Goal: Task Accomplishment & Management: Use online tool/utility

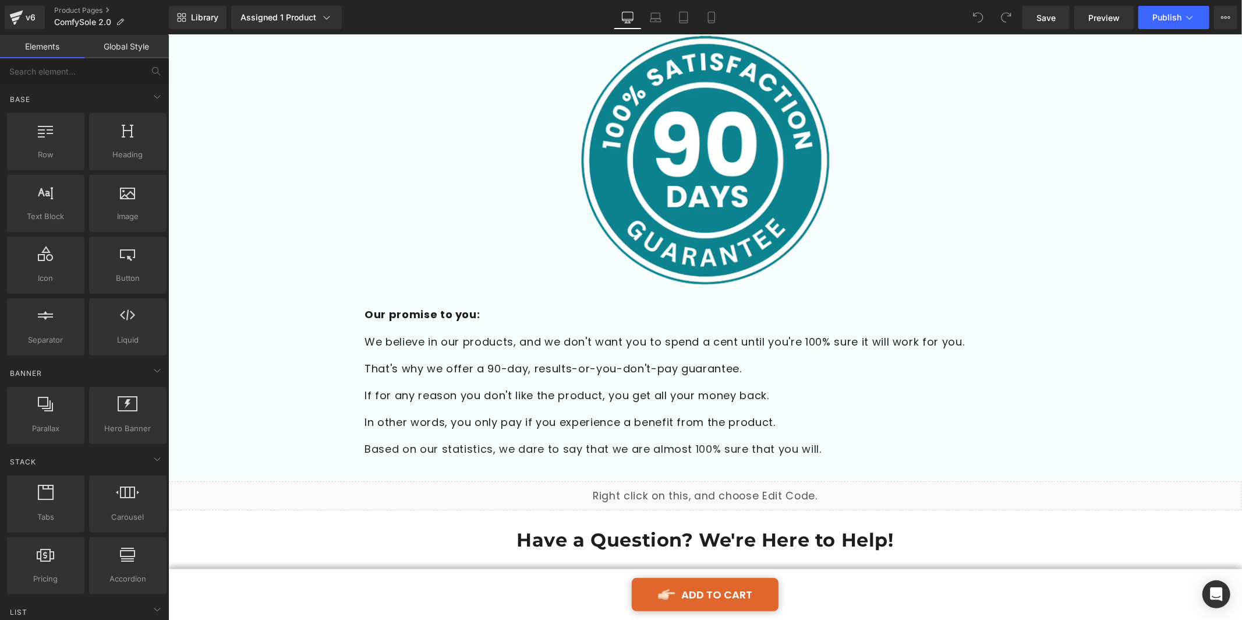
scroll to position [4410, 0]
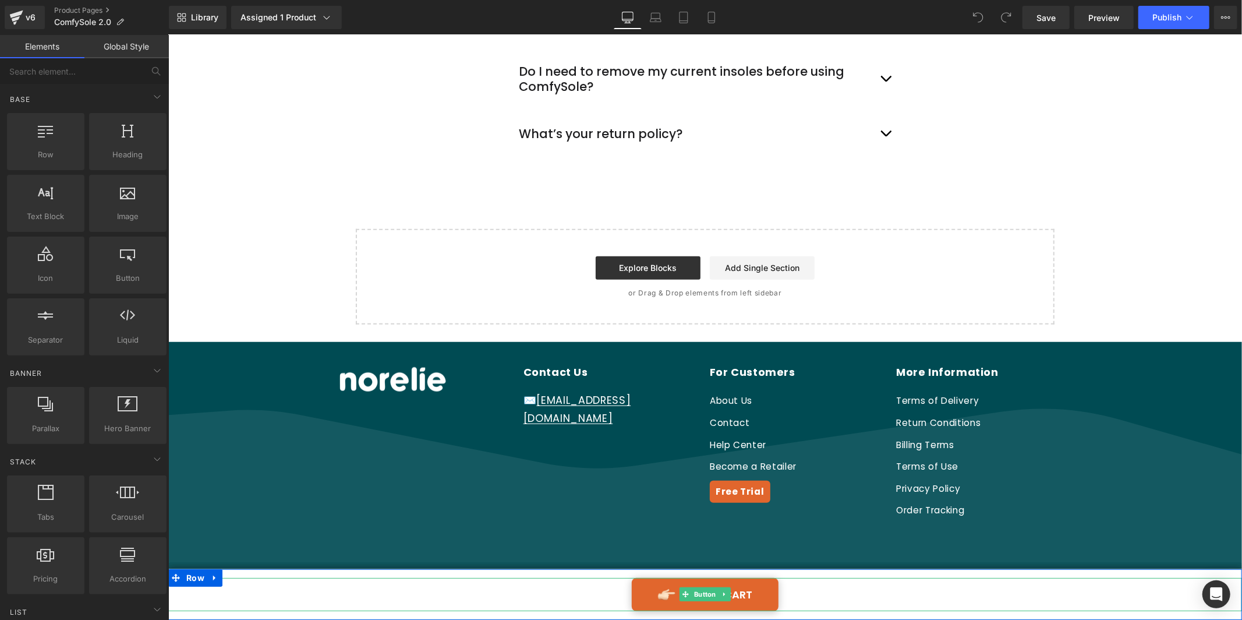
click at [743, 595] on link "ADD TO CART" at bounding box center [704, 593] width 147 height 33
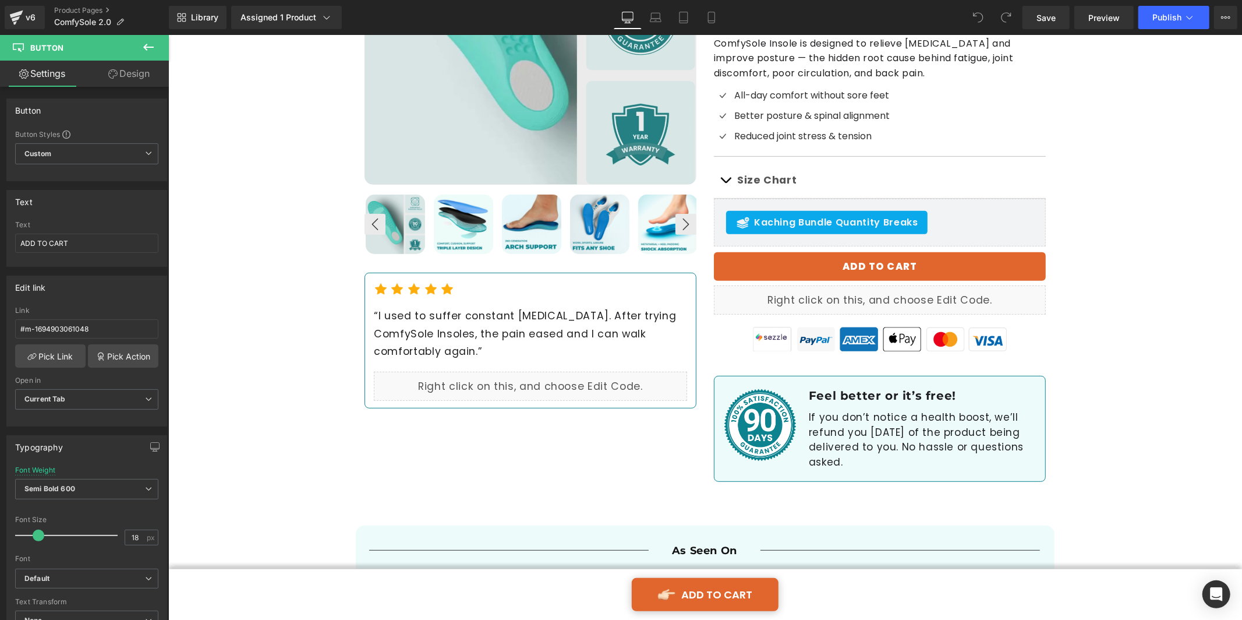
scroll to position [68, 0]
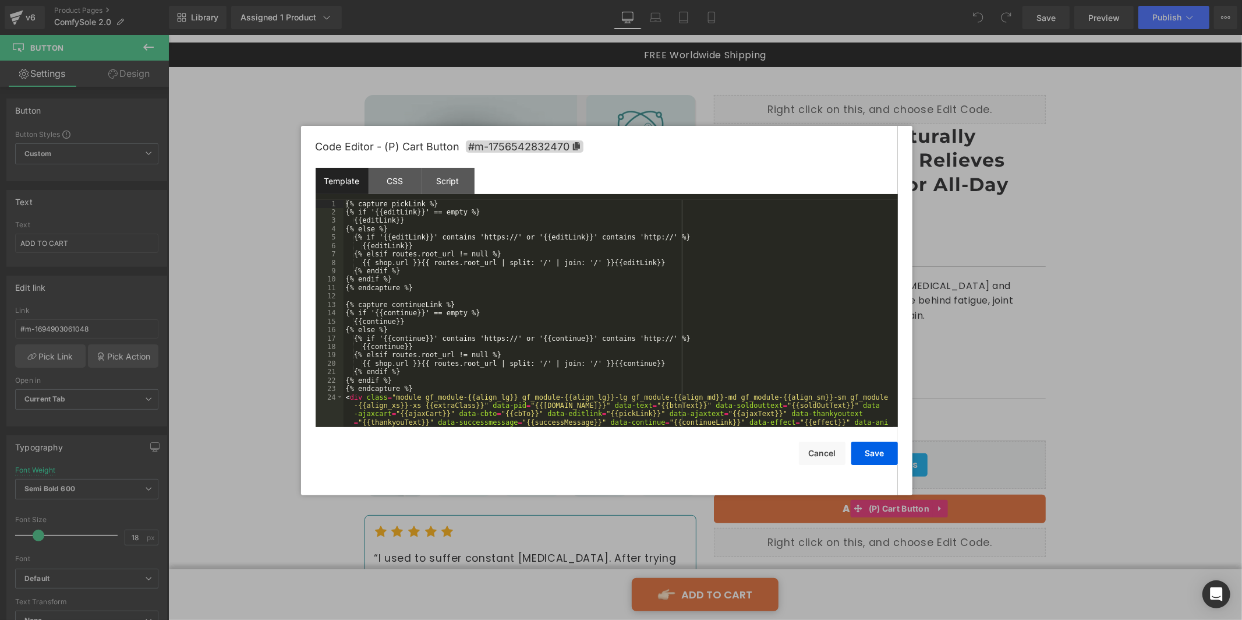
click at [882, 0] on div "You are previewing how the will restyle your page. You can not edit Elements in…" at bounding box center [621, 0] width 1242 height 0
click at [573, 143] on icon at bounding box center [576, 146] width 7 height 8
click at [575, 144] on icon at bounding box center [576, 146] width 7 height 8
click at [829, 446] on button "Cancel" at bounding box center [822, 453] width 47 height 23
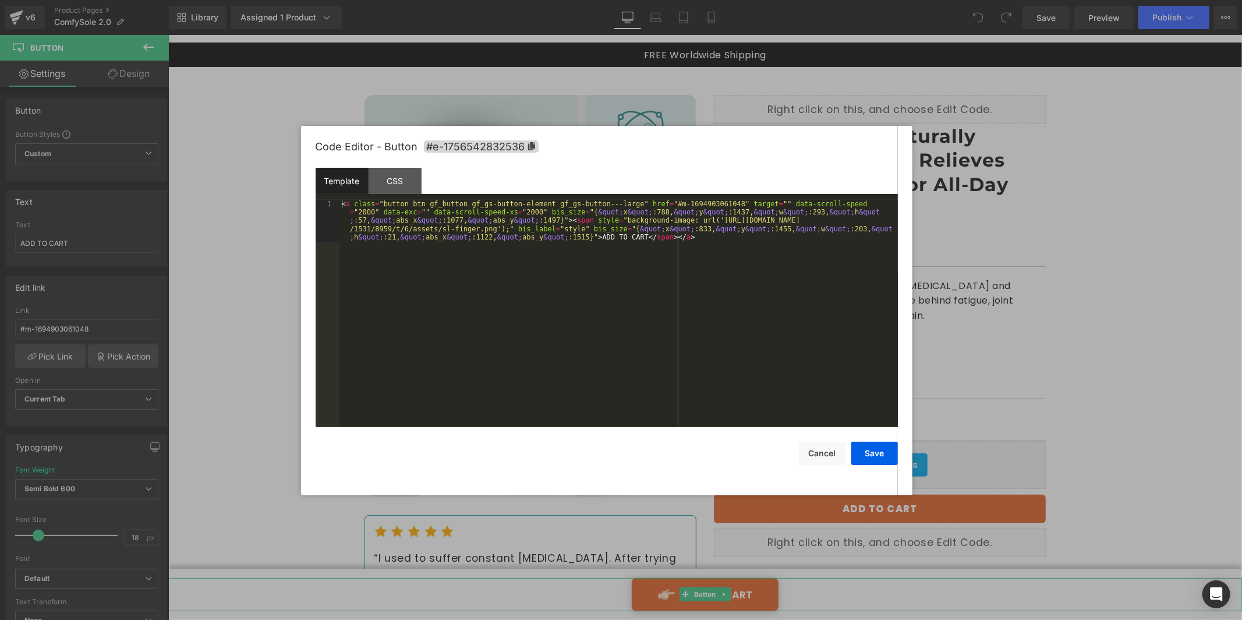
click at [695, 0] on div "You are previewing how the will restyle your page. You can not edit Elements in…" at bounding box center [621, 0] width 1242 height 0
click at [383, 184] on div "CSS" at bounding box center [395, 181] width 53 height 26
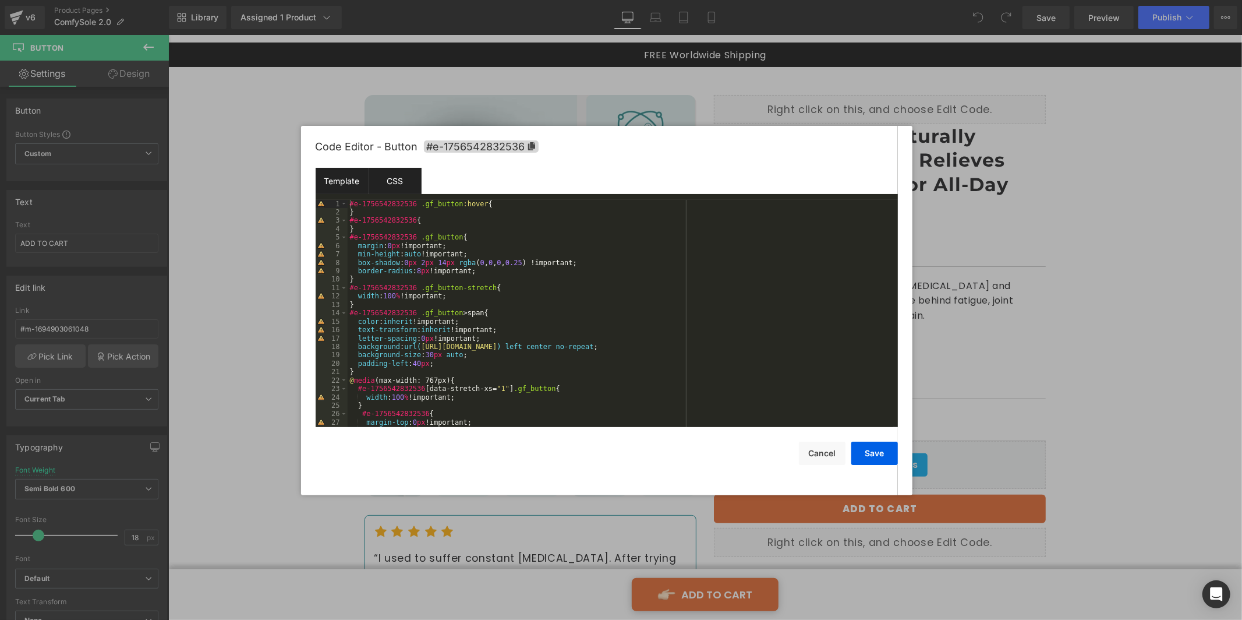
click at [352, 175] on div "Template" at bounding box center [342, 181] width 53 height 26
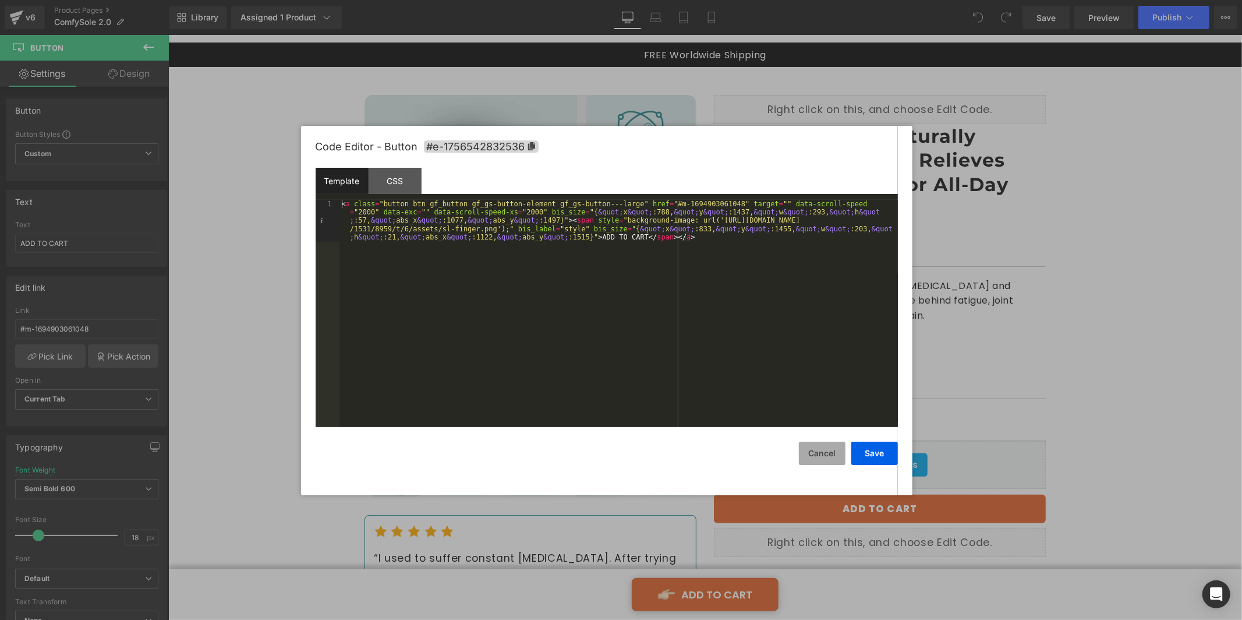
drag, startPoint x: 835, startPoint y: 447, endPoint x: 805, endPoint y: 444, distance: 29.3
click at [834, 447] on button "Cancel" at bounding box center [822, 452] width 47 height 23
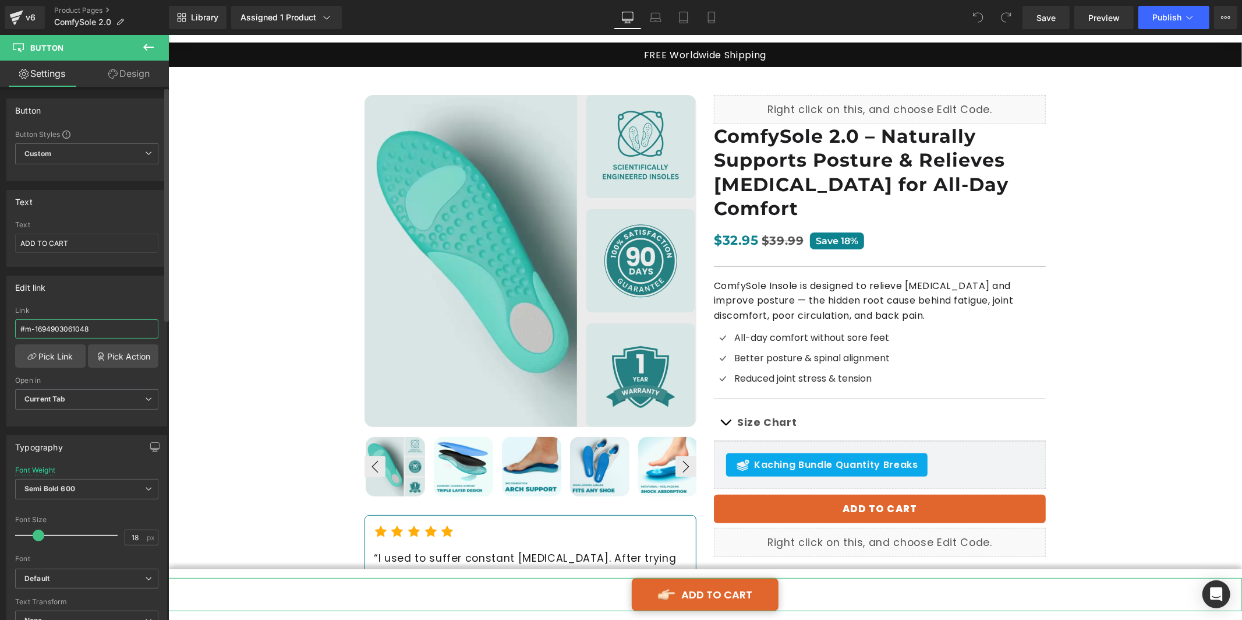
click at [116, 322] on input "#m-1694903061048" at bounding box center [86, 328] width 143 height 19
paste input "756542832470"
type input "#m-1756542832470"
click at [680, 20] on icon at bounding box center [684, 18] width 12 height 12
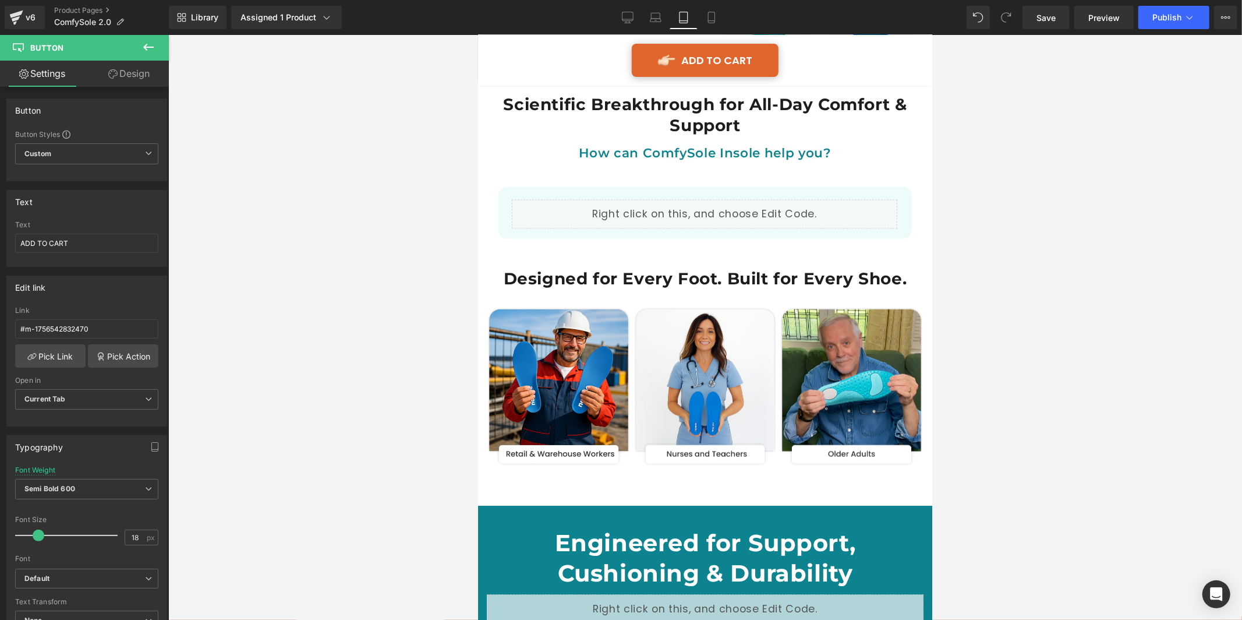
scroll to position [1641, 0]
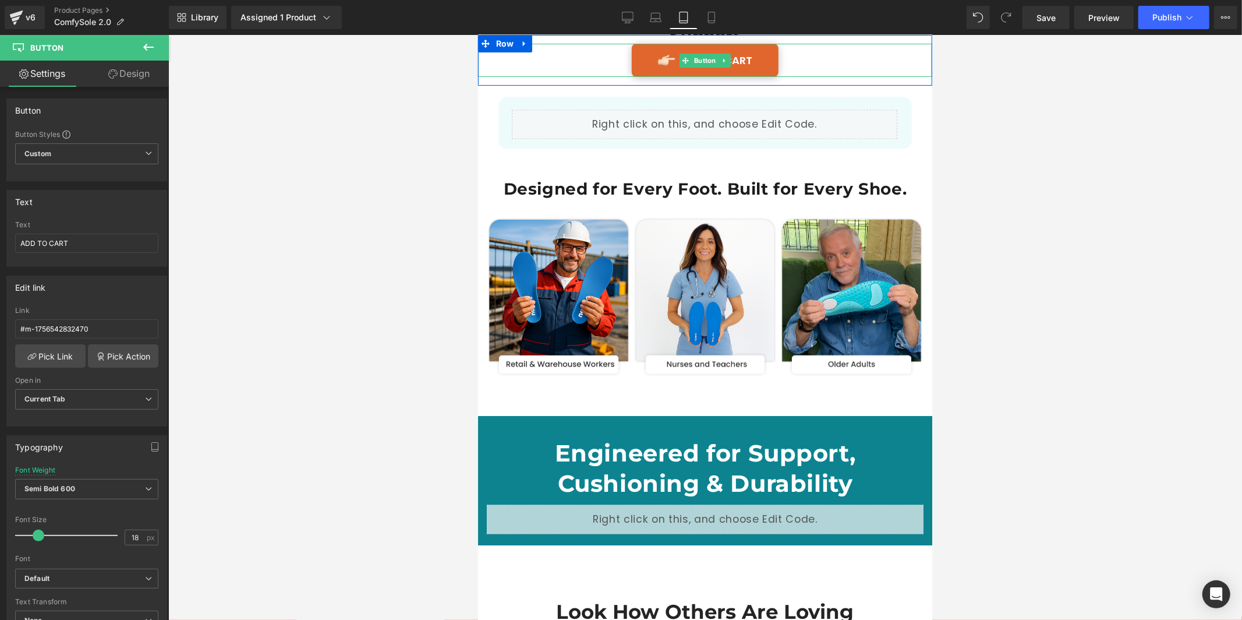
click at [804, 47] on div "ADD TO CART" at bounding box center [705, 59] width 454 height 33
click at [789, 62] on div "ADD TO CART" at bounding box center [705, 59] width 454 height 33
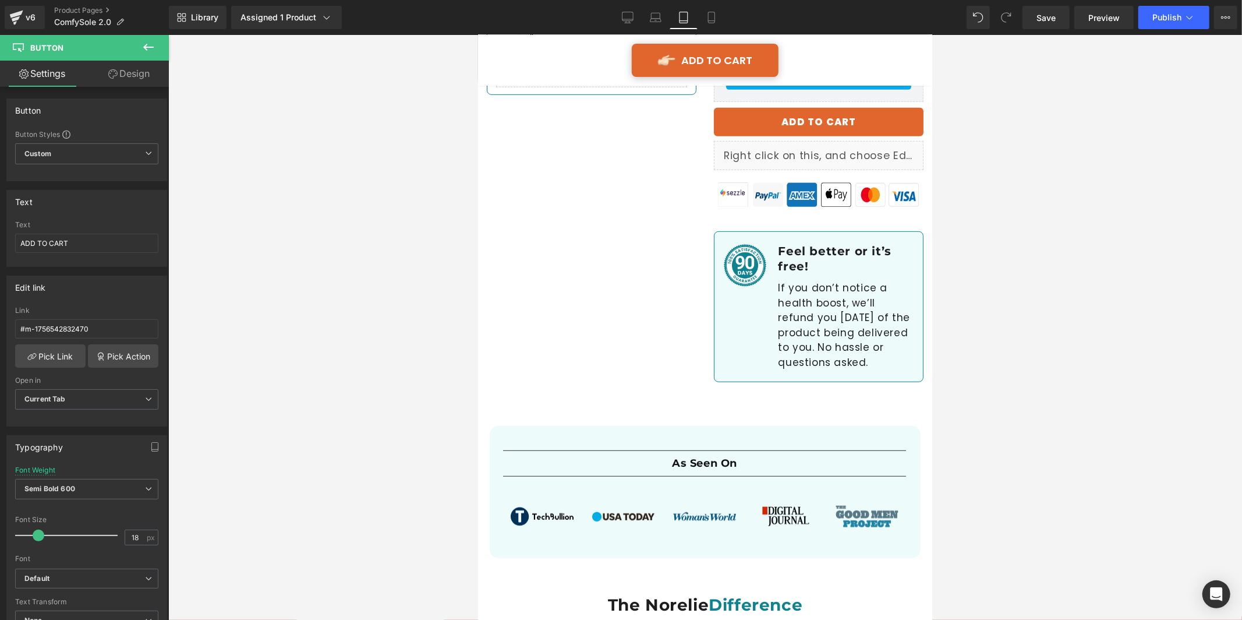
scroll to position [0, 0]
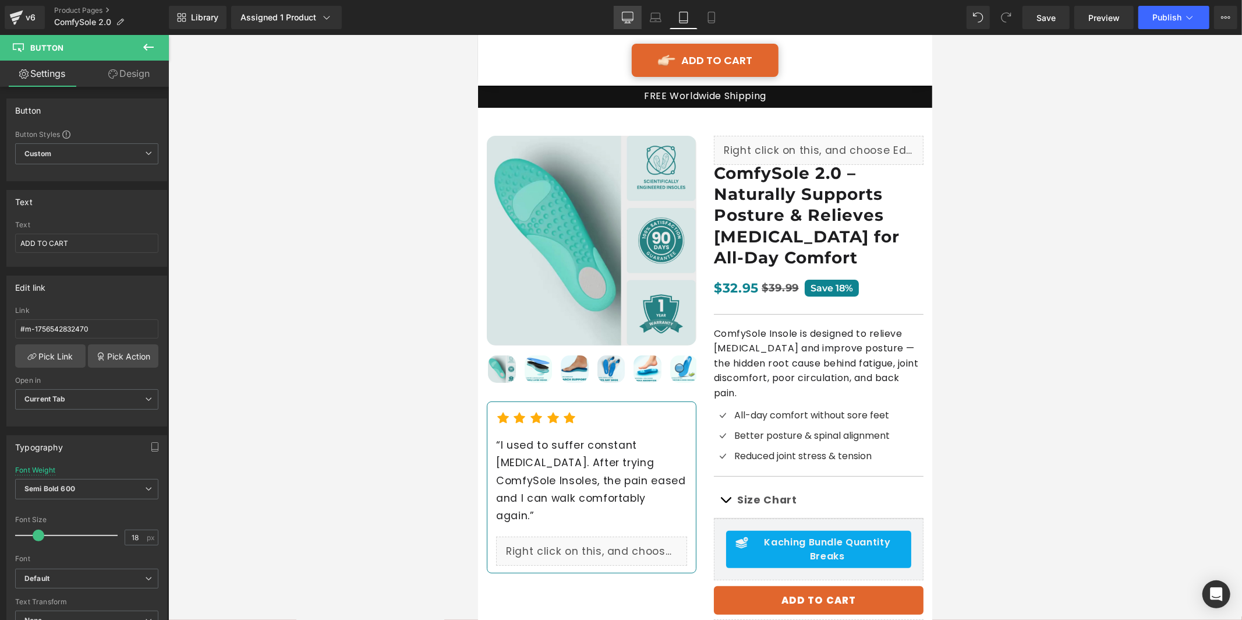
click at [629, 13] on icon at bounding box center [628, 18] width 12 height 12
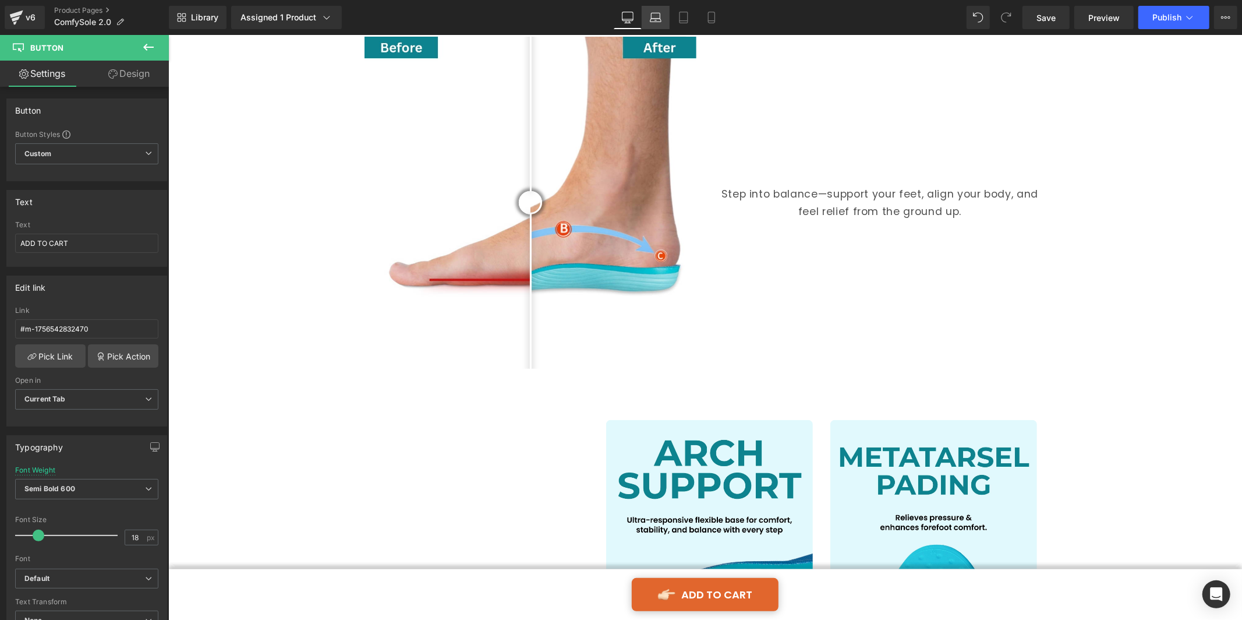
scroll to position [983, 0]
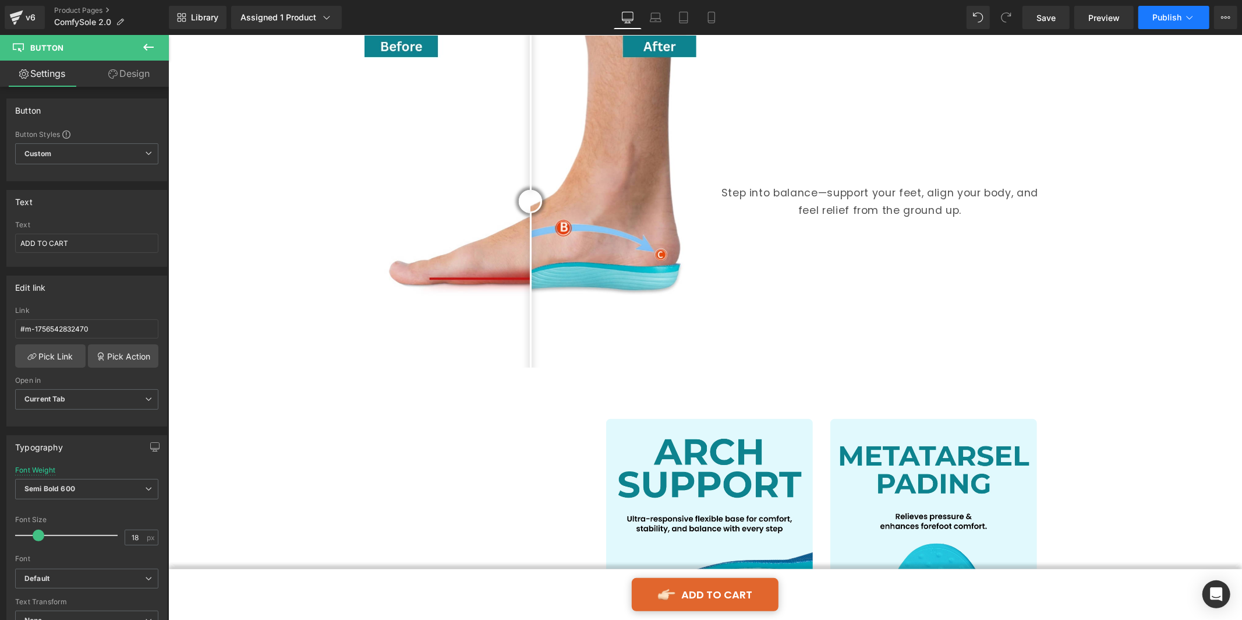
click at [1156, 10] on button "Publish" at bounding box center [1174, 17] width 71 height 23
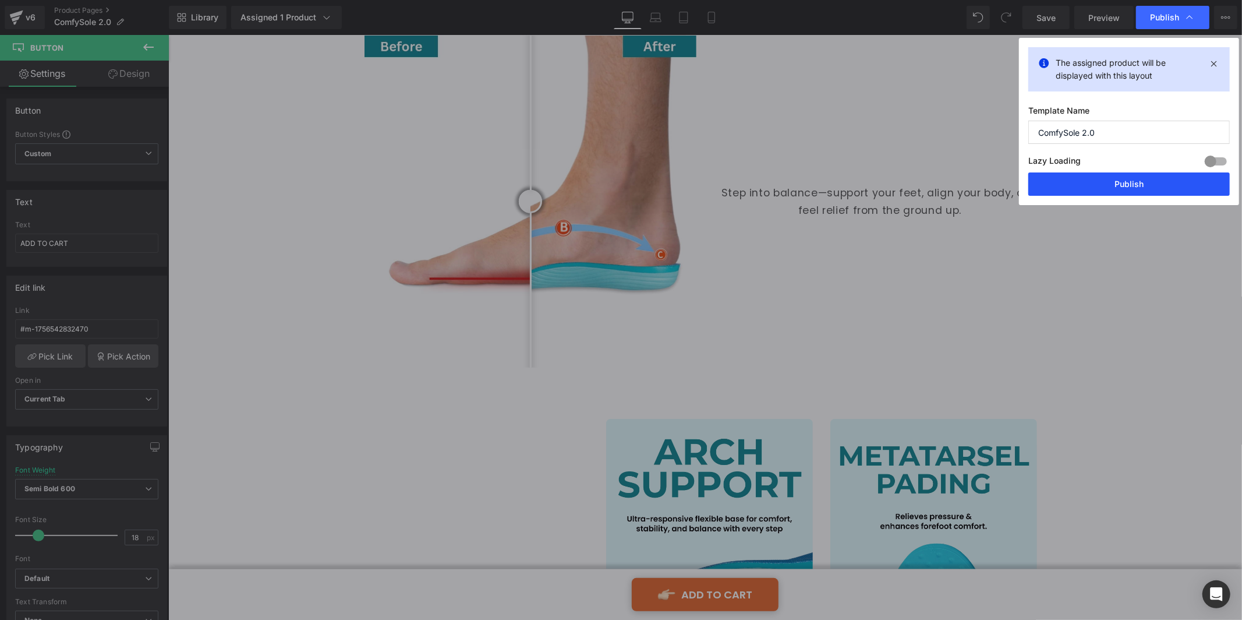
click at [1157, 174] on button "Publish" at bounding box center [1130, 183] width 202 height 23
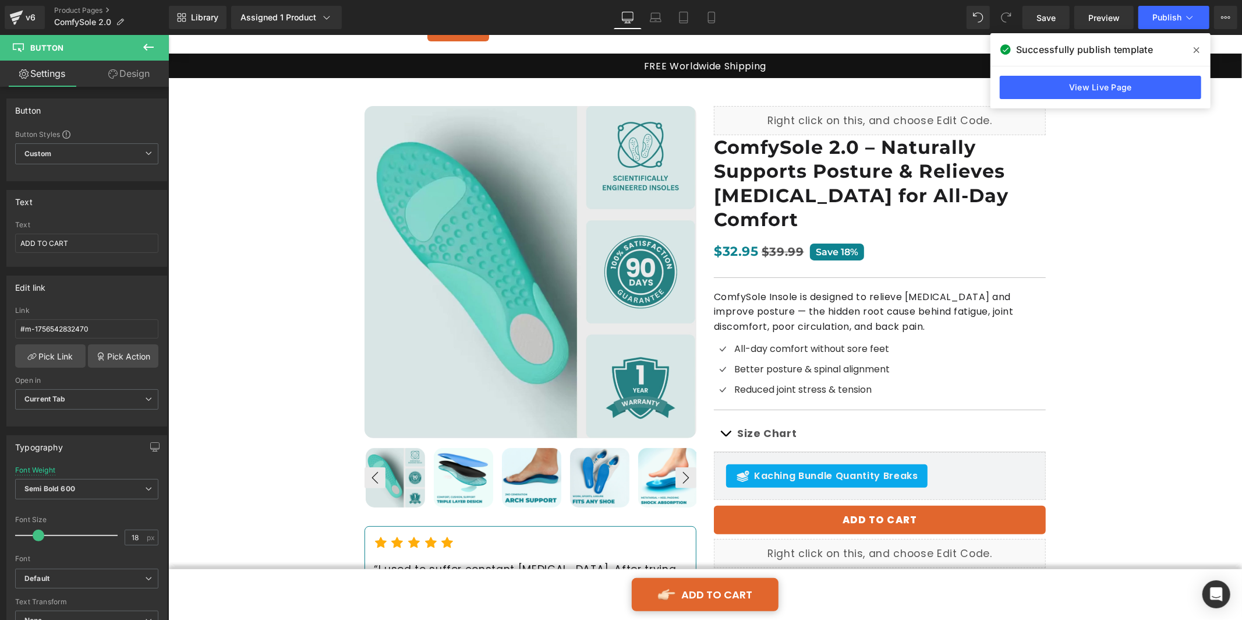
scroll to position [103, 0]
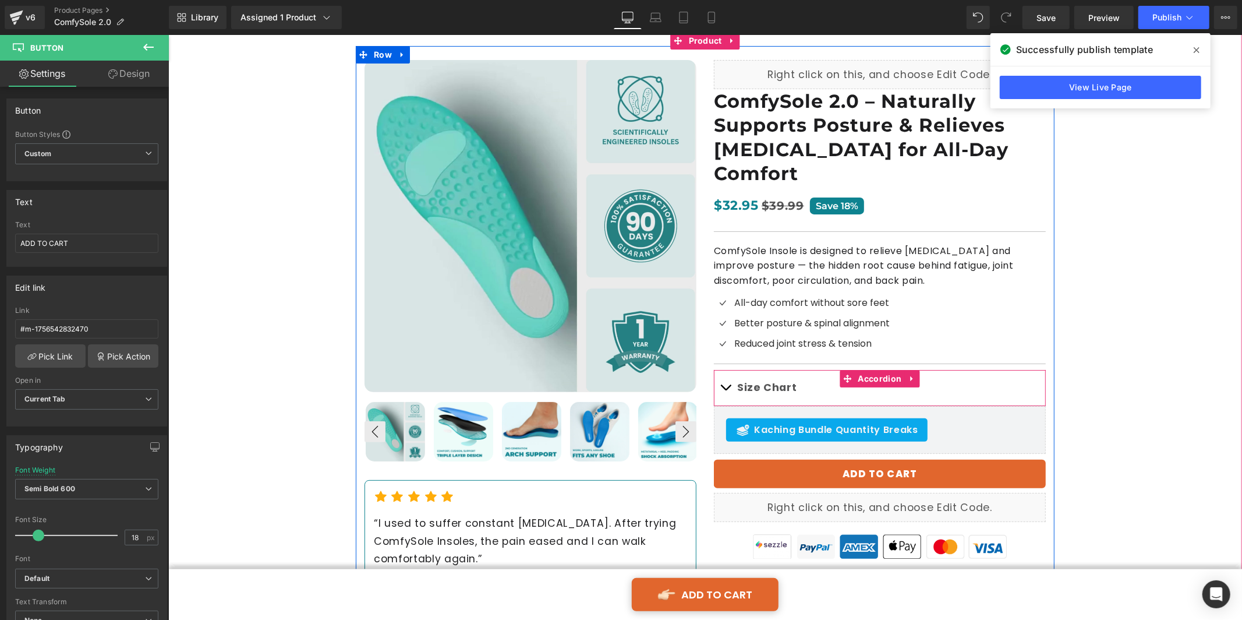
click at [720, 369] on button "button" at bounding box center [724, 386] width 23 height 35
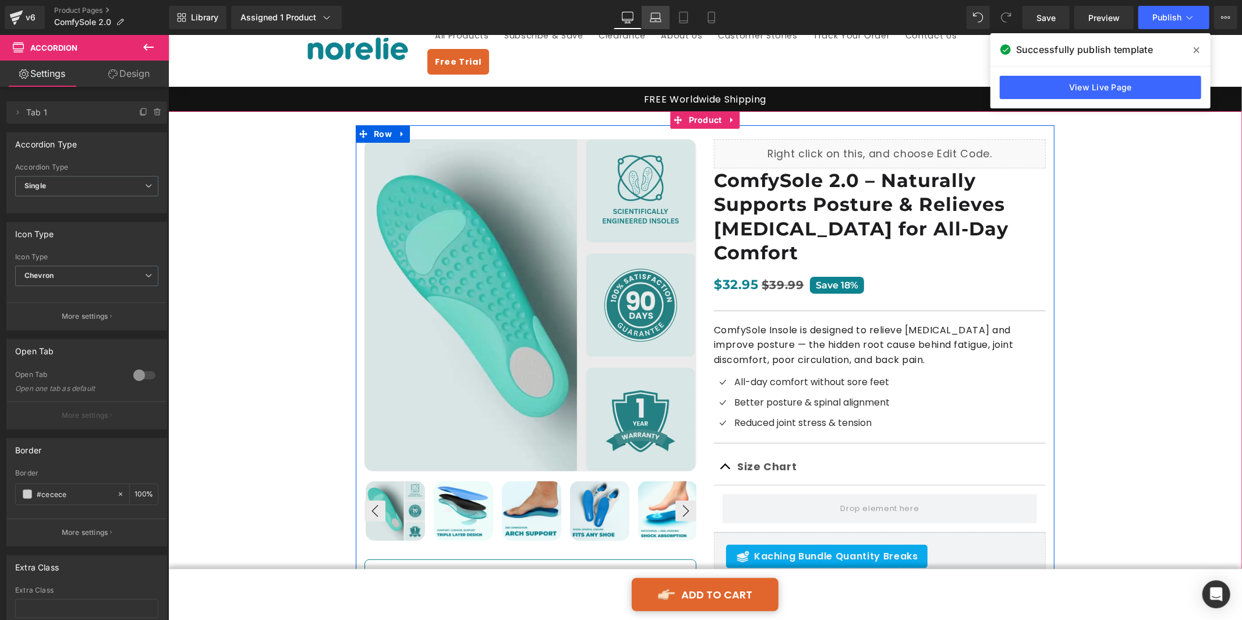
scroll to position [0, 0]
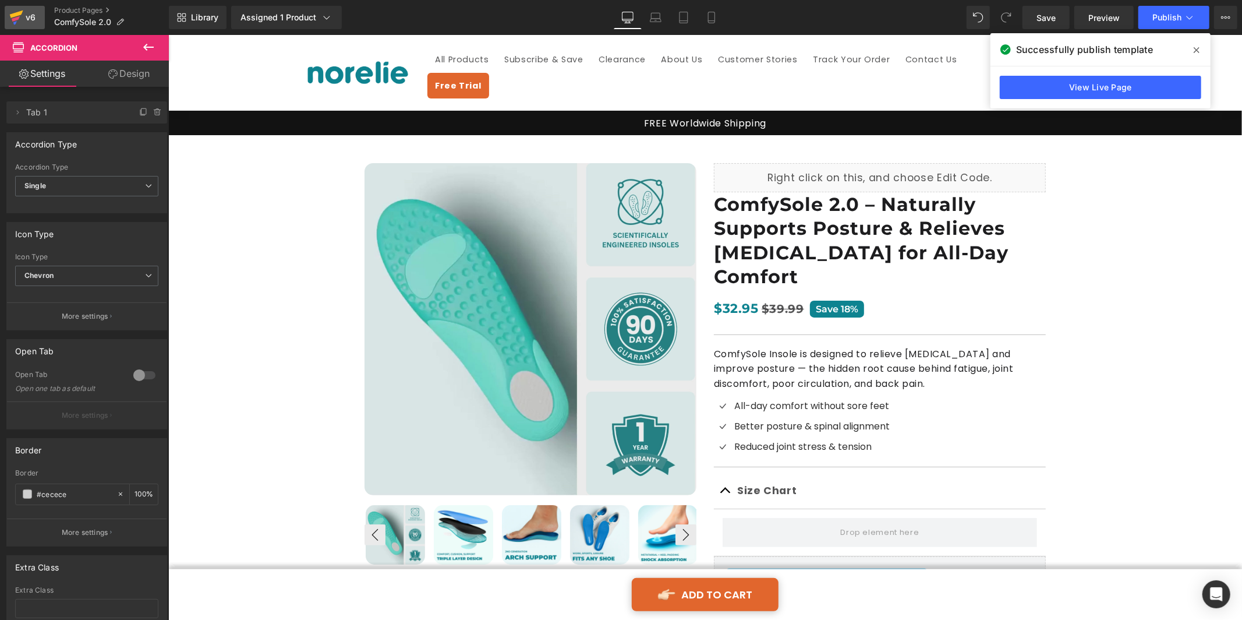
click at [17, 24] on icon at bounding box center [16, 17] width 14 height 29
